Goal: Task Accomplishment & Management: Manage account settings

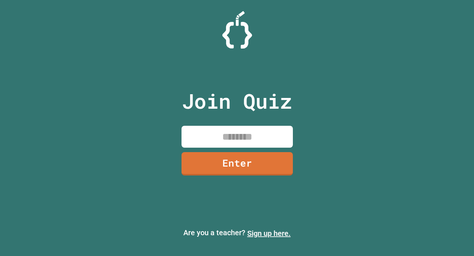
click at [252, 235] on link "Sign up here." at bounding box center [268, 233] width 43 height 9
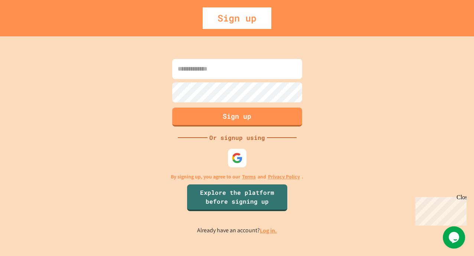
click at [269, 232] on link "Log in." at bounding box center [268, 231] width 17 height 8
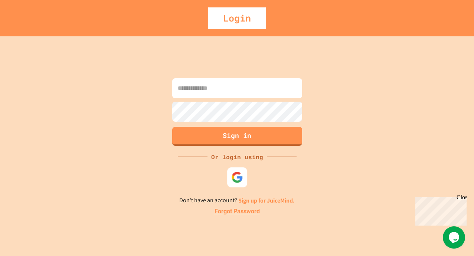
click at [240, 179] on img at bounding box center [237, 178] width 12 height 12
